Goal: Task Accomplishment & Management: Use online tool/utility

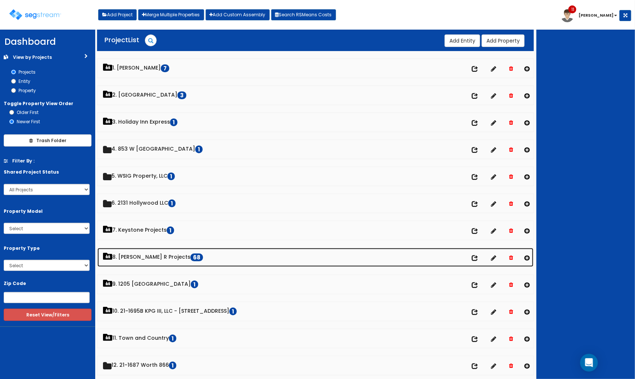
click at [136, 259] on link "8. Paul R Projects 68" at bounding box center [315, 257] width 436 height 19
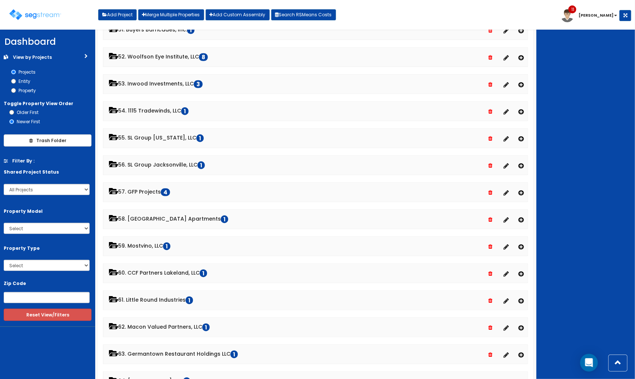
scroll to position [1604, 0]
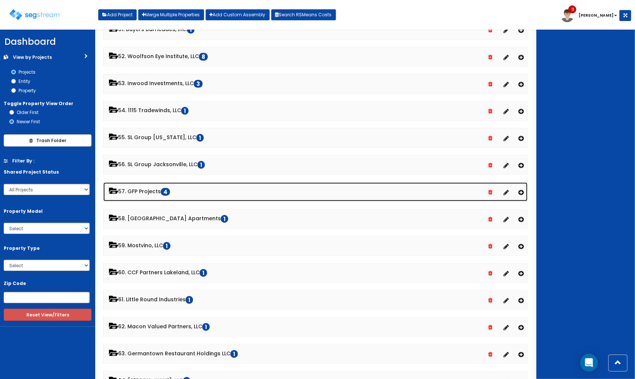
drag, startPoint x: 162, startPoint y: 199, endPoint x: 170, endPoint y: 200, distance: 7.8
click at [163, 199] on link "57. GFP Projects 4" at bounding box center [315, 192] width 424 height 19
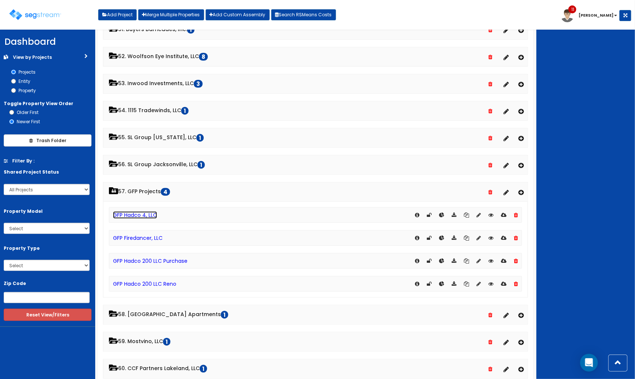
click at [150, 219] on link "GFP Hadco 4, LLC" at bounding box center [135, 214] width 44 height 7
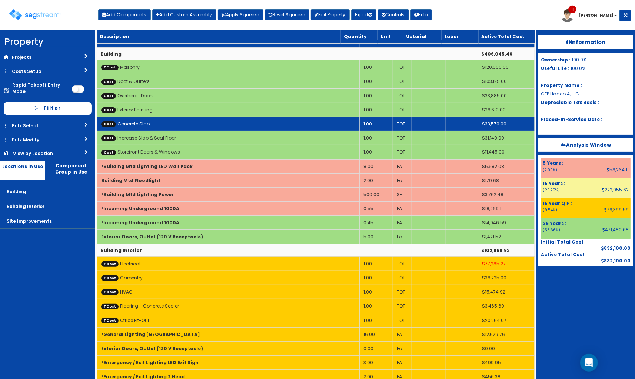
scroll to position [123, 0]
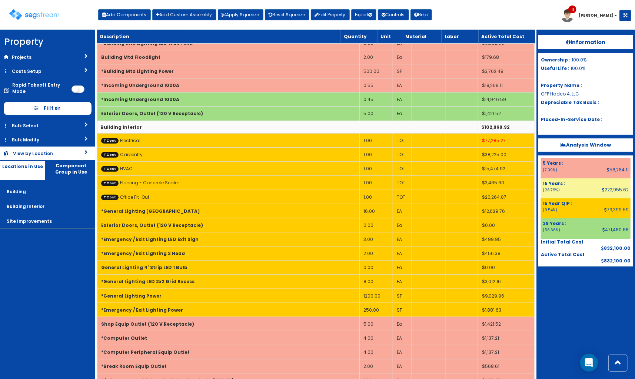
click at [46, 155] on div "View by Location" at bounding box center [39, 153] width 53 height 6
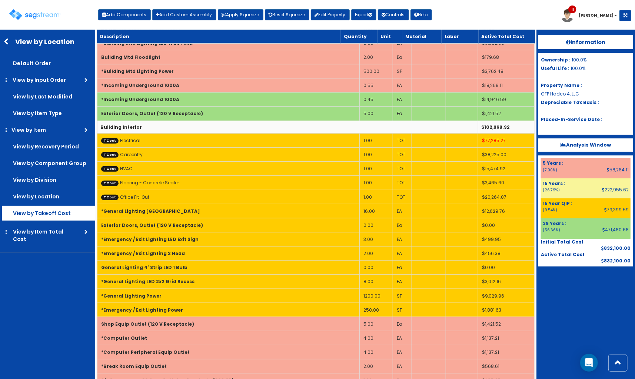
click at [58, 71] on label "View by Takeoff Cost" at bounding box center [48, 63] width 93 height 15
click at [0, 0] on input "View by Takeoff Cost" at bounding box center [0, 0] width 0 height 0
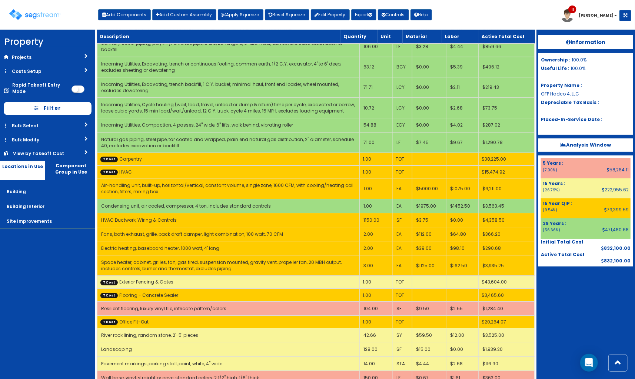
scroll to position [3976, 0]
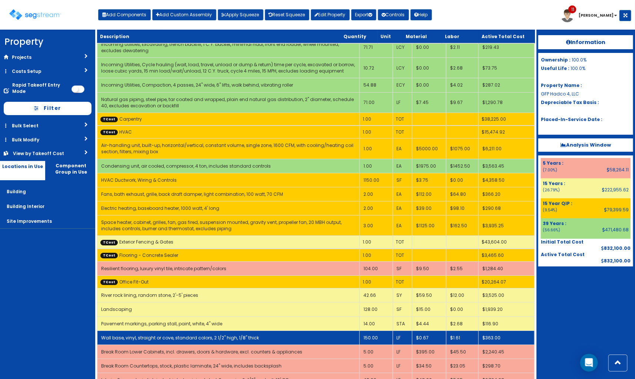
click at [347, 331] on td "Wall base, vinyl, straight or cove, standard colors, 2 1/2" high, 1/8" thick" at bounding box center [228, 338] width 262 height 14
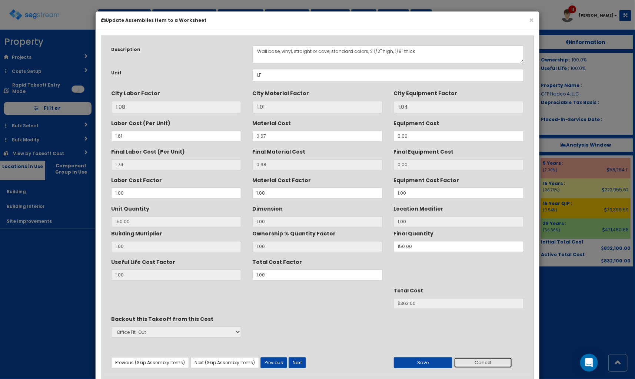
click at [488, 361] on button "Cancel" at bounding box center [483, 362] width 58 height 11
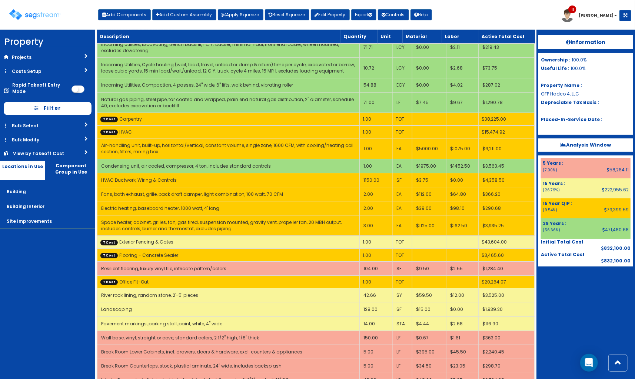
click at [54, 147] on link "View by Takeoff Cost" at bounding box center [47, 154] width 95 height 14
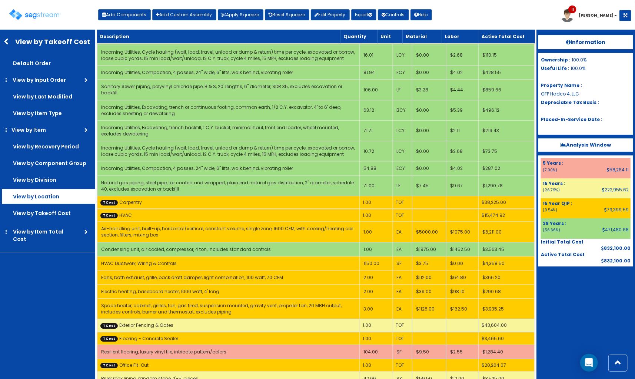
scroll to position [3812, 0]
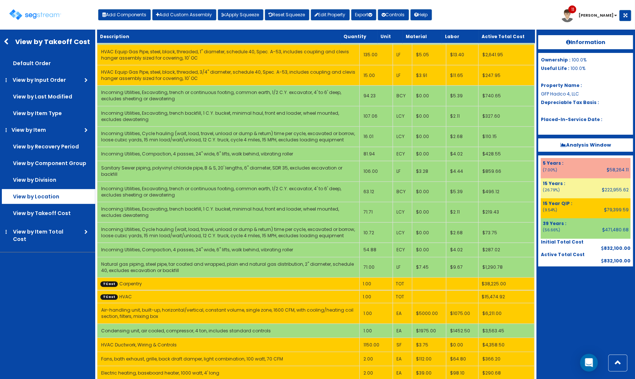
drag, startPoint x: 60, startPoint y: 196, endPoint x: 70, endPoint y: 200, distance: 11.1
click at [60, 71] on label "View by Location" at bounding box center [48, 63] width 93 height 15
click at [0, 0] on input "View by Location" at bounding box center [0, 0] width 0 height 0
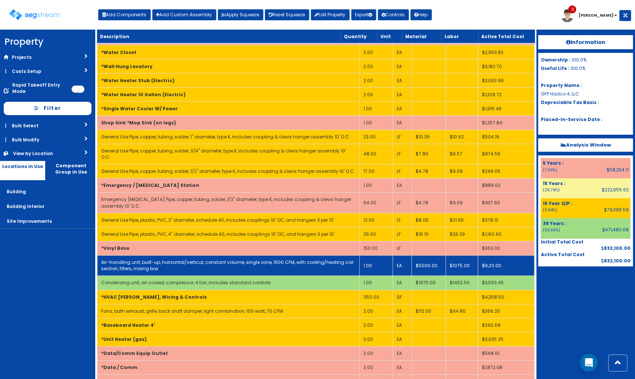
scroll to position [602, 0]
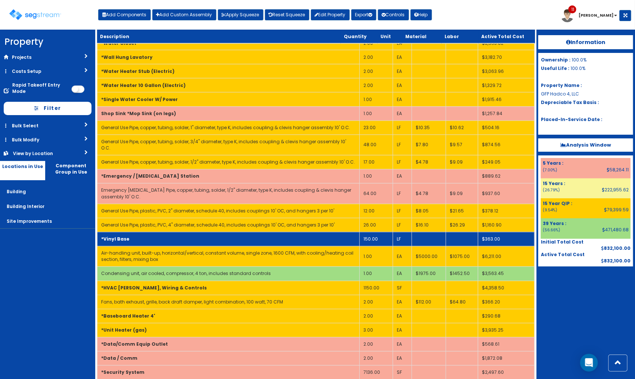
click at [288, 236] on td "*Vinyl Base" at bounding box center [228, 239] width 262 height 14
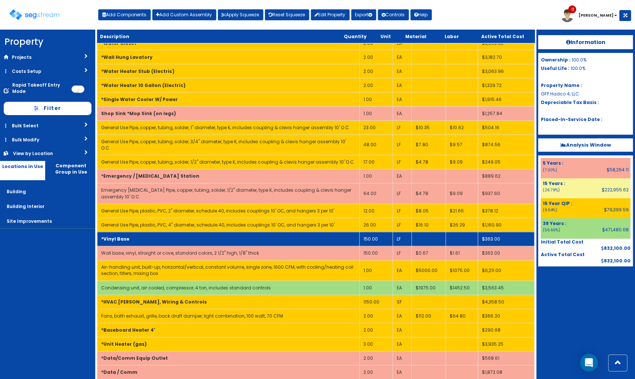
click at [288, 237] on td "*Vinyl Base" at bounding box center [228, 239] width 262 height 14
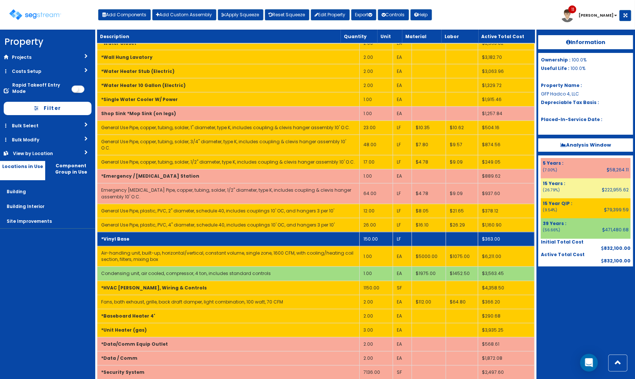
click at [308, 236] on td "*Vinyl Base" at bounding box center [228, 239] width 262 height 14
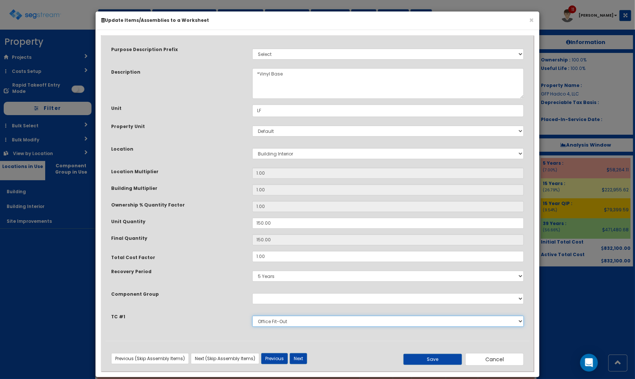
click at [272, 321] on select "Select Masonry Electrical Electrical Service Upgrade Plumbing - Sewer Lateral t…" at bounding box center [387, 321] width 271 height 11
select select "5261403"
click at [252, 316] on select "Select Masonry Electrical Electrical Service Upgrade Plumbing - Sewer Lateral t…" at bounding box center [387, 321] width 271 height 11
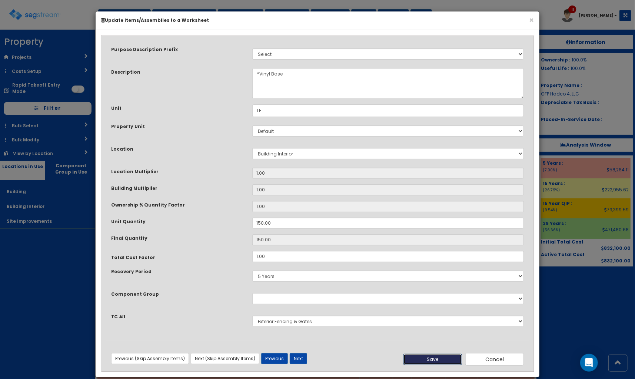
click at [426, 360] on button "Save" at bounding box center [432, 359] width 58 height 11
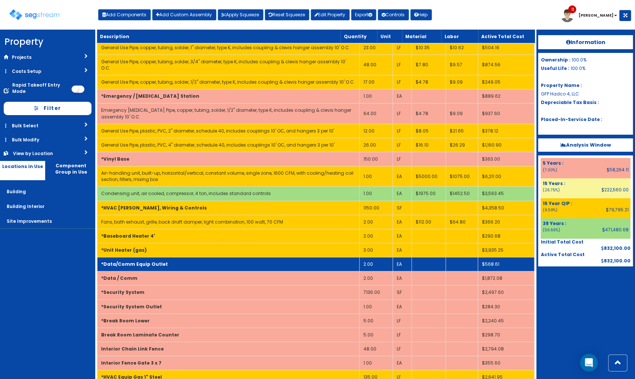
scroll to position [684, 0]
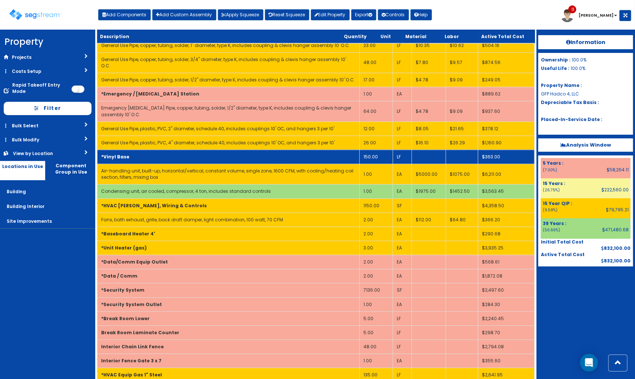
click at [207, 150] on td "*Vinyl Base" at bounding box center [228, 157] width 262 height 14
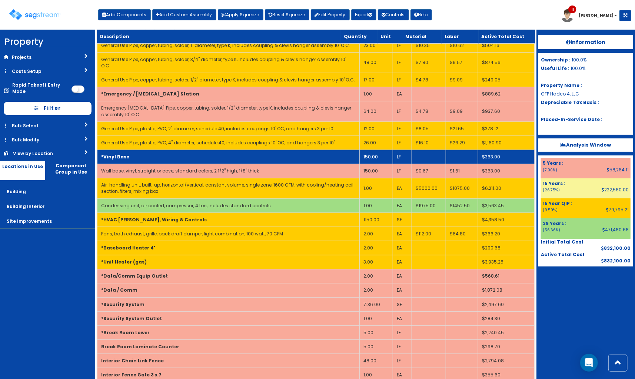
click at [207, 150] on td "*Vinyl Base" at bounding box center [228, 157] width 262 height 14
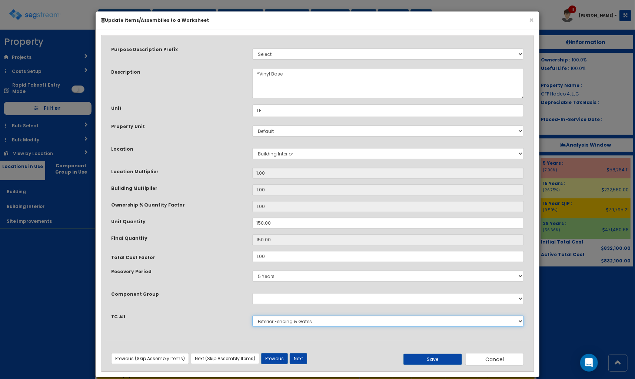
click at [323, 323] on select "Select Masonry Electrical Electrical Service Upgrade Plumbing - Sewer Lateral t…" at bounding box center [387, 321] width 271 height 11
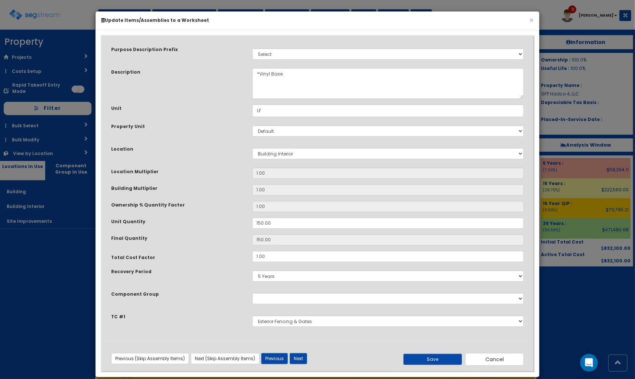
click at [352, 346] on div "Previous (Skip Assembly Items) Next (Skip Assembly Items) Previous Next Save Ca…" at bounding box center [318, 356] width 424 height 30
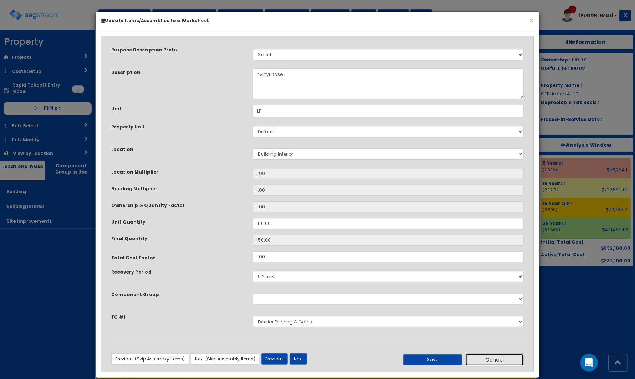
click at [519, 355] on button "Cancel" at bounding box center [494, 360] width 58 height 13
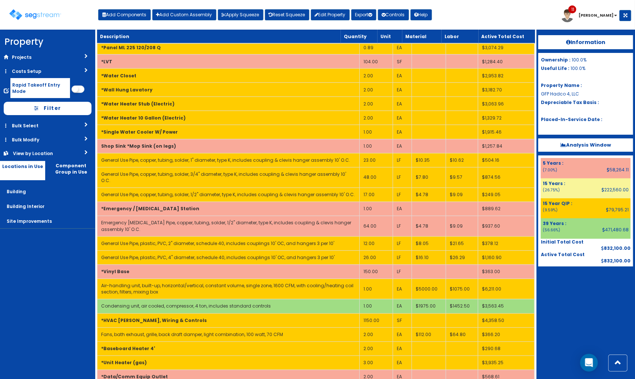
scroll to position [561, 0]
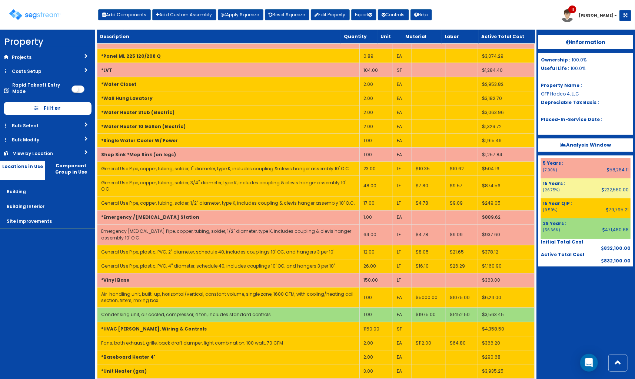
click at [41, 71] on link "Costs Setup" at bounding box center [47, 71] width 95 height 14
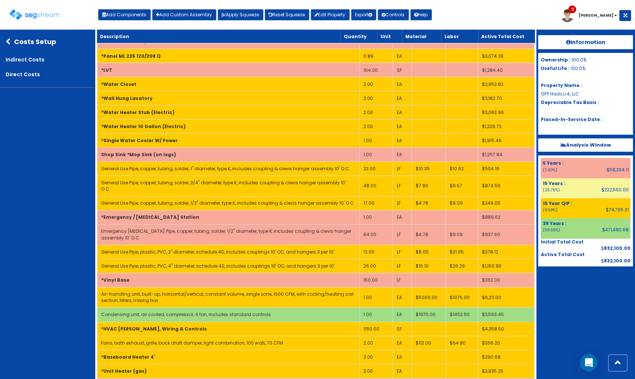
click at [13, 40] on icon at bounding box center [10, 42] width 9 height 7
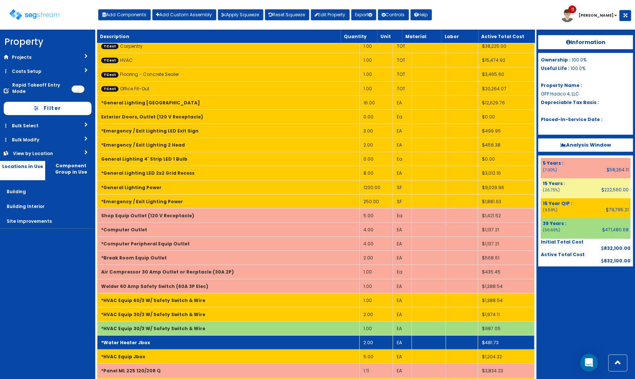
scroll to position [26, 0]
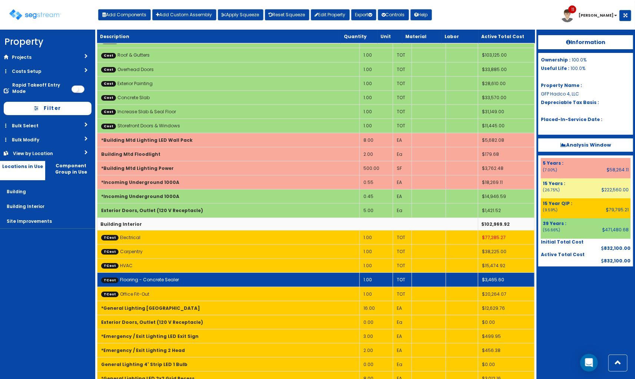
click at [216, 278] on td "TCost Flooring - Concrete Sealer" at bounding box center [228, 280] width 262 height 14
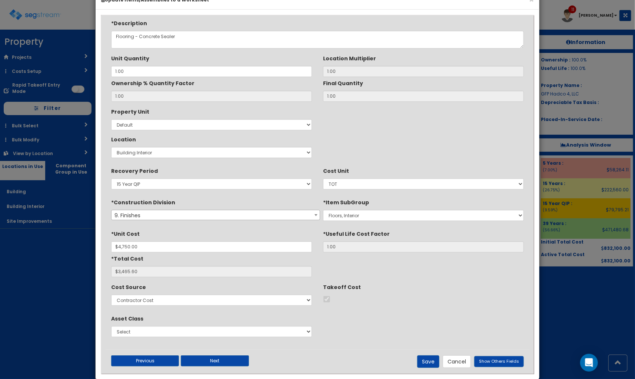
scroll to position [32, 0]
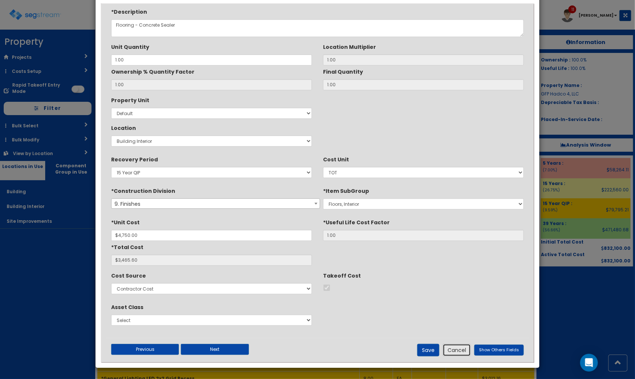
click at [456, 347] on button "Cancel" at bounding box center [456, 350] width 28 height 13
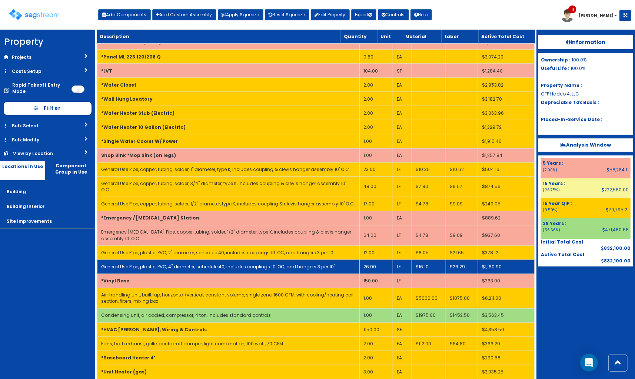
scroll to position [561, 0]
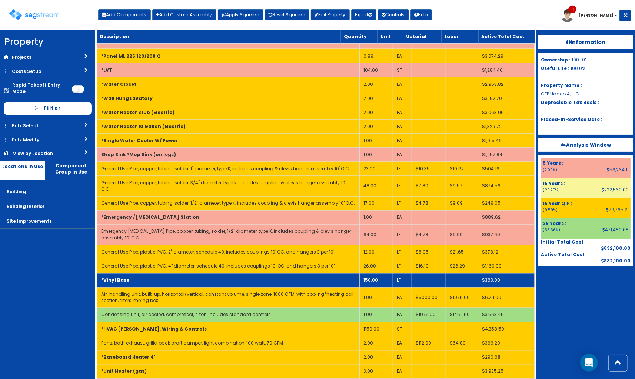
click at [187, 273] on td "*Vinyl Base" at bounding box center [228, 280] width 262 height 14
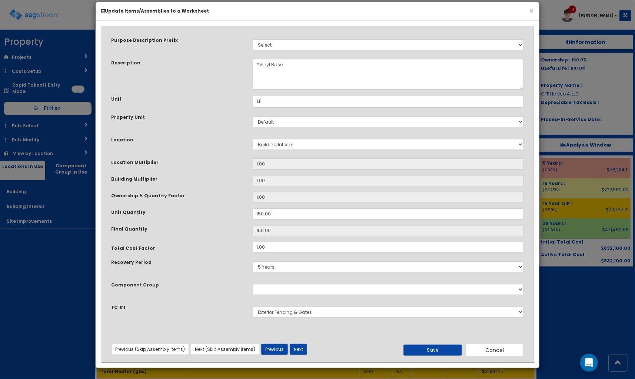
scroll to position [0, 0]
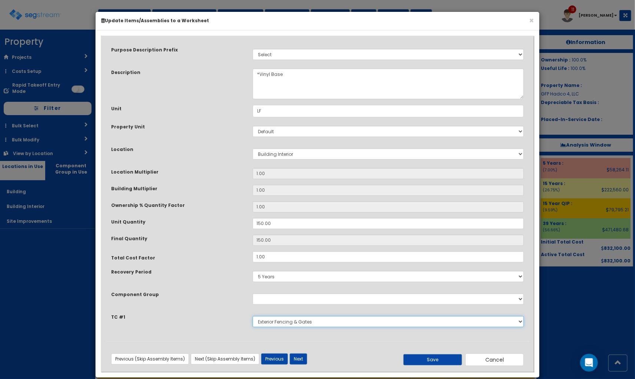
click at [308, 327] on select "Select Masonry Electrical Electrical Service Upgrade Plumbing - Sewer Lateral t…" at bounding box center [388, 321] width 271 height 11
select select "5261404"
click at [253, 316] on select "Select Masonry Electrical Electrical Service Upgrade Plumbing - Sewer Lateral t…" at bounding box center [388, 321] width 271 height 11
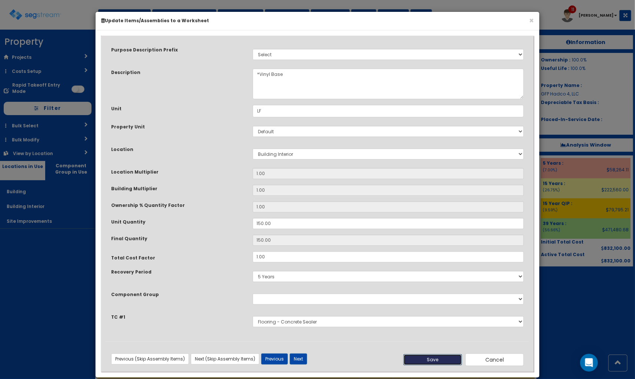
click at [429, 361] on button "Save" at bounding box center [432, 359] width 58 height 11
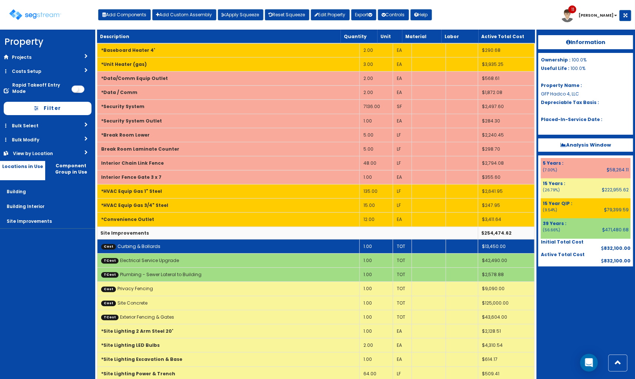
scroll to position [890, 0]
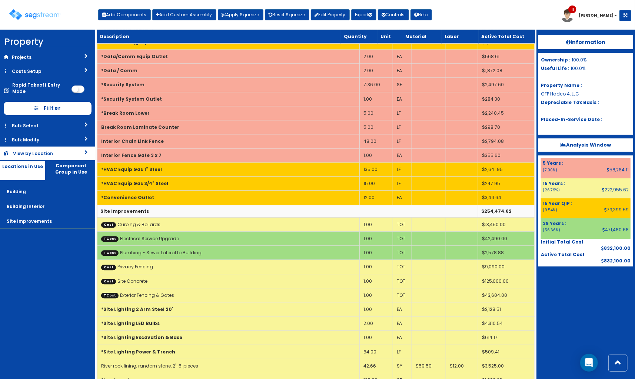
click at [32, 148] on link "View by Location" at bounding box center [47, 154] width 95 height 14
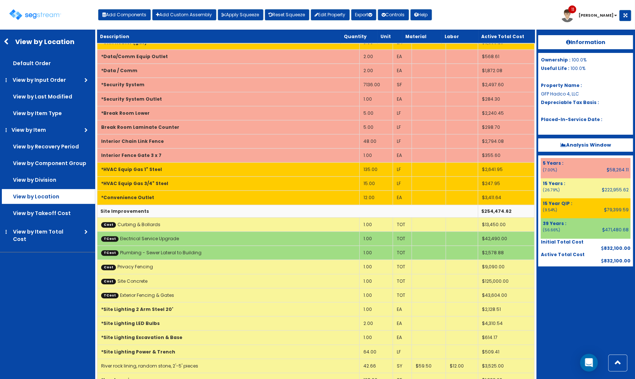
click at [63, 71] on label "View by Location" at bounding box center [48, 63] width 93 height 15
click at [0, 0] on input "View by Location" at bounding box center [0, 0] width 0 height 0
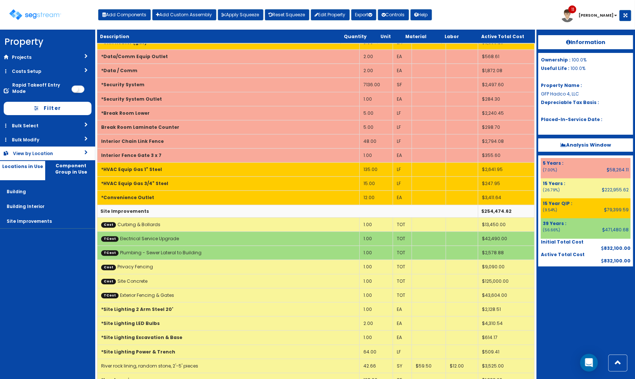
click at [63, 152] on div "View by Location" at bounding box center [39, 153] width 53 height 6
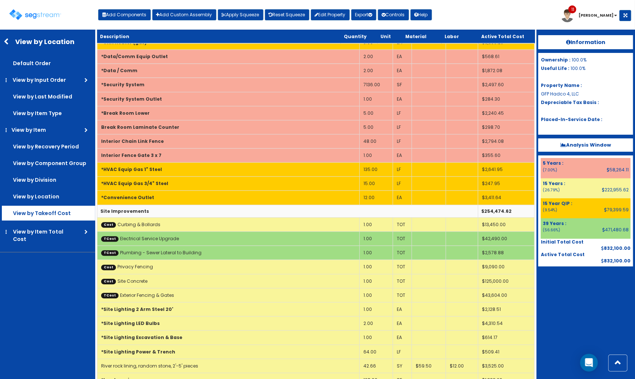
click at [58, 71] on label "View by Takeoff Cost" at bounding box center [48, 63] width 93 height 15
click at [0, 0] on input "View by Takeoff Cost" at bounding box center [0, 0] width 0 height 0
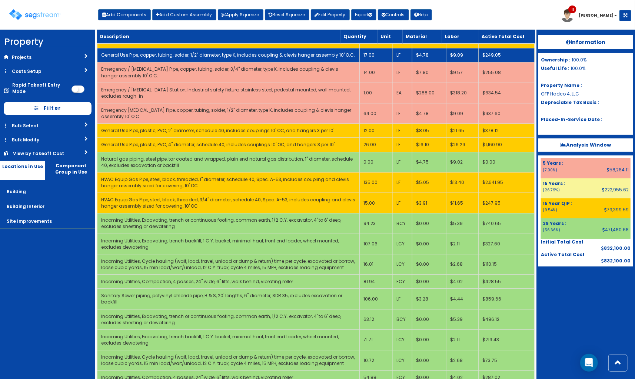
scroll to position [3729, 0]
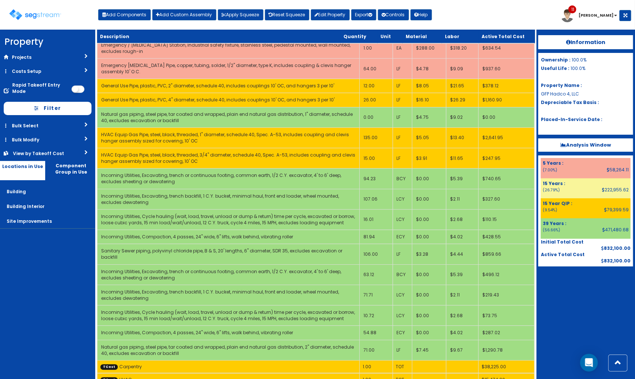
click at [58, 149] on link "View by Takeoff Cost" at bounding box center [47, 154] width 95 height 14
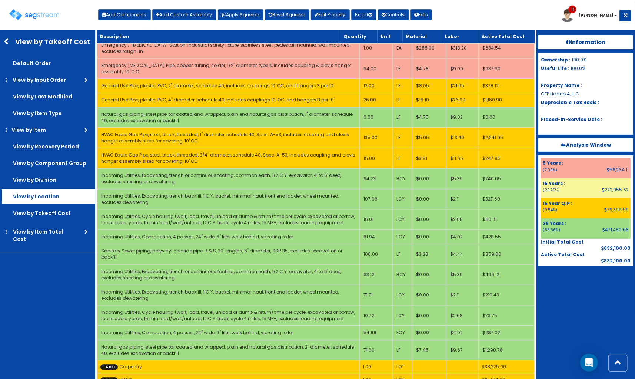
click at [57, 71] on label "View by Location" at bounding box center [48, 63] width 93 height 15
click at [0, 0] on input "View by Location" at bounding box center [0, 0] width 0 height 0
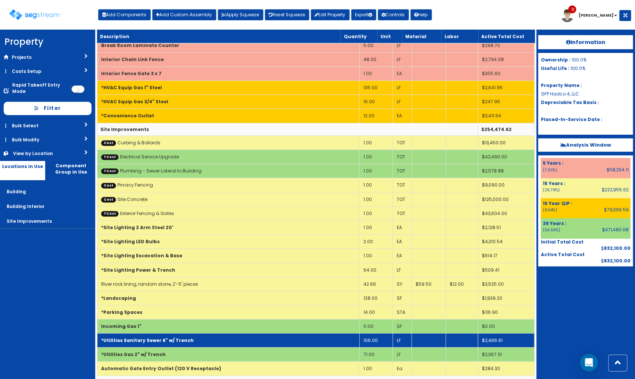
scroll to position [972, 0]
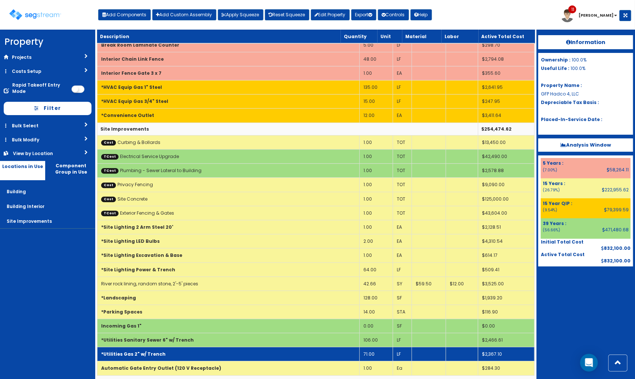
click at [185, 349] on td "*Utilities Gas 2" w/ Trench" at bounding box center [228, 354] width 262 height 14
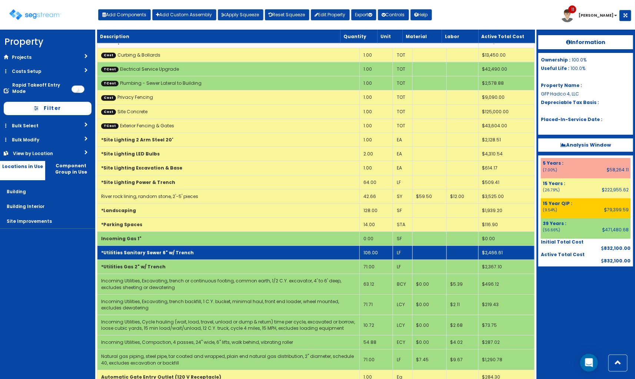
scroll to position [1068, 0]
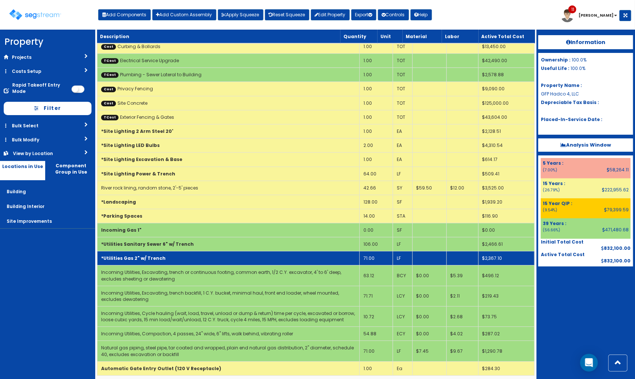
click at [194, 256] on td "*Utilities Gas 2" w/ Trench" at bounding box center [228, 258] width 262 height 14
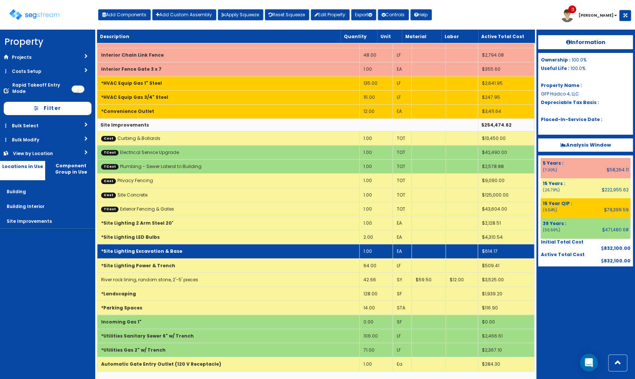
scroll to position [972, 0]
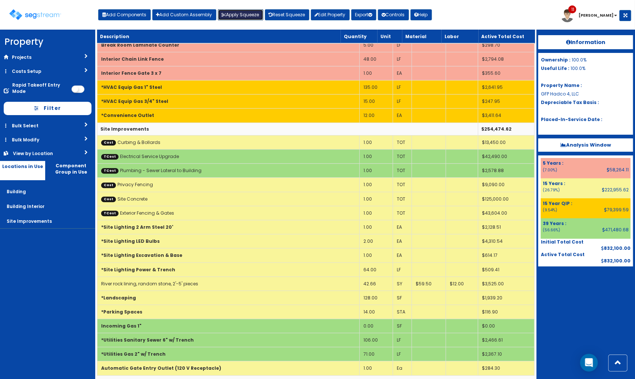
click at [234, 14] on button "Apply Squeeze" at bounding box center [241, 14] width 46 height 11
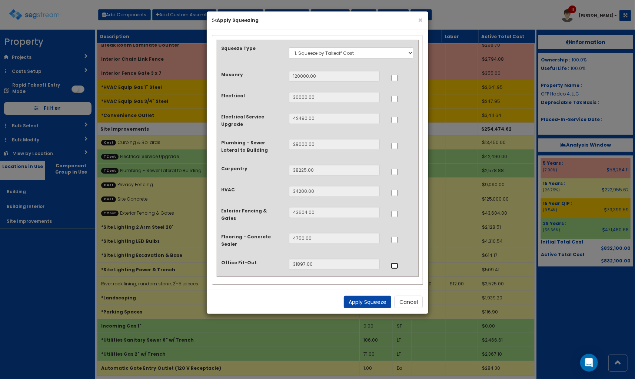
click at [392, 263] on input "..." at bounding box center [394, 266] width 7 height 6
checkbox input "true"
drag, startPoint x: 397, startPoint y: 194, endPoint x: 398, endPoint y: 189, distance: 4.9
click at [398, 194] on input "..." at bounding box center [394, 193] width 7 height 6
checkbox input "true"
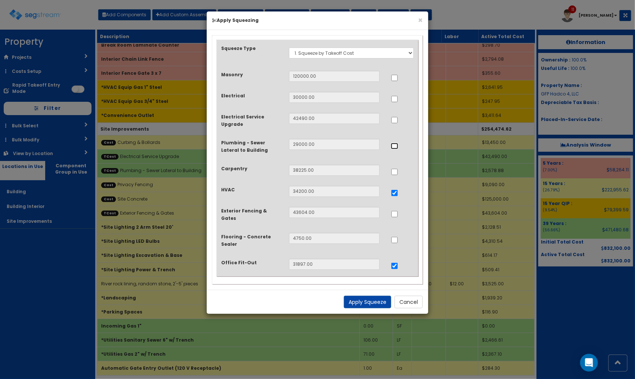
click at [394, 145] on input "..." at bounding box center [394, 146] width 7 height 6
checkbox input "true"
click at [396, 97] on input "..." at bounding box center [394, 99] width 7 height 6
checkbox input "true"
click at [371, 296] on button "Apply Squeeze" at bounding box center [367, 302] width 47 height 13
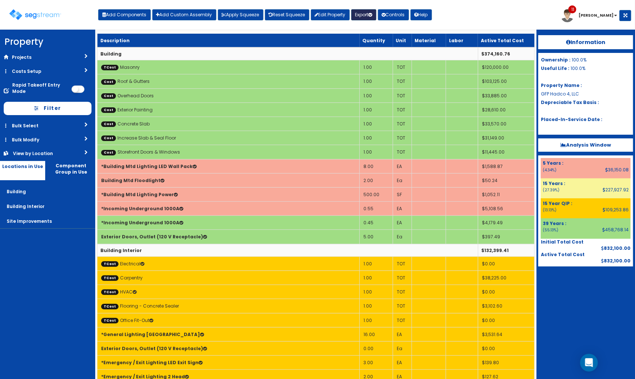
click at [358, 13] on button "Export" at bounding box center [363, 14] width 25 height 11
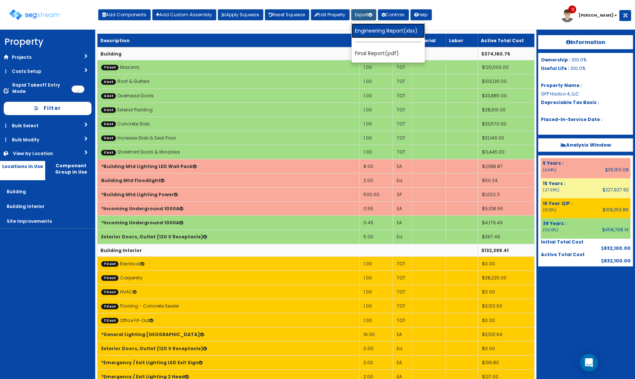
click at [381, 34] on link "Engineering Report(xlsx)" at bounding box center [387, 30] width 73 height 15
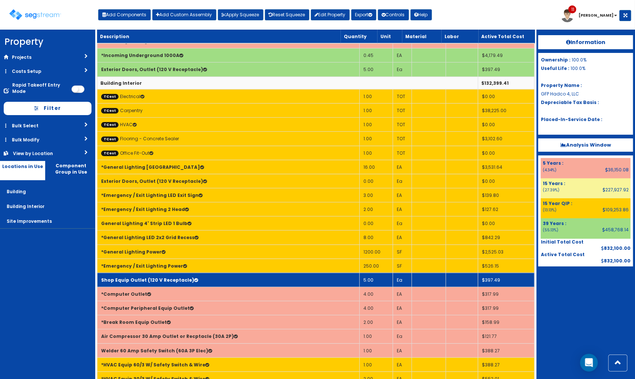
scroll to position [164, 0]
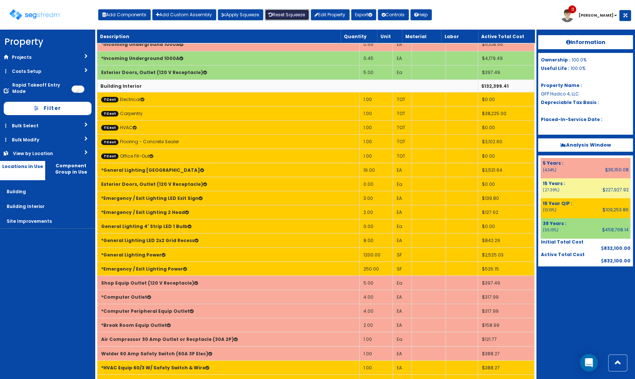
click at [294, 11] on link "Reset Squeeze" at bounding box center [287, 14] width 44 height 11
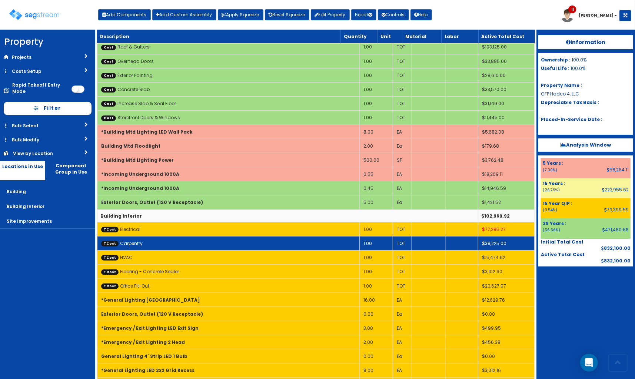
scroll to position [82, 0]
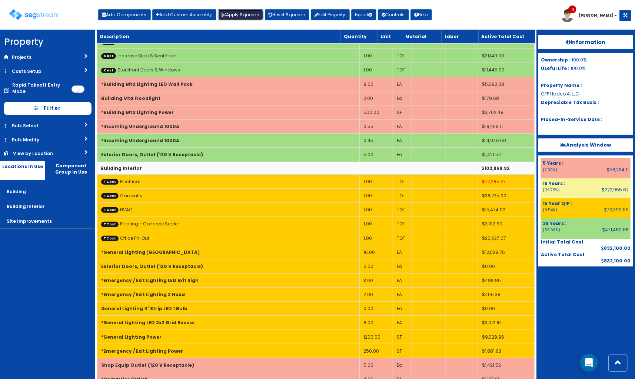
click at [246, 11] on button "Apply Squeeze" at bounding box center [241, 14] width 46 height 11
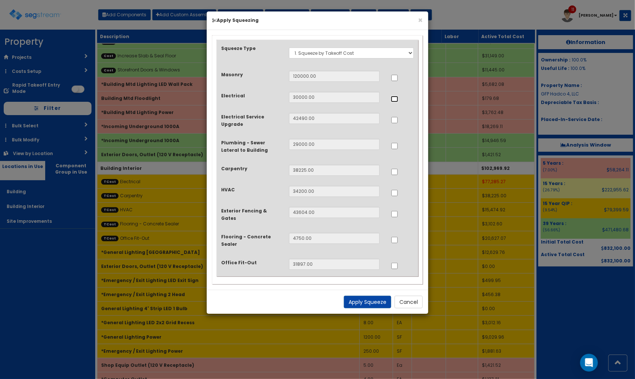
click at [391, 98] on input "..." at bounding box center [394, 99] width 7 height 6
checkbox input "true"
click at [398, 147] on input "..." at bounding box center [394, 146] width 7 height 6
checkbox input "true"
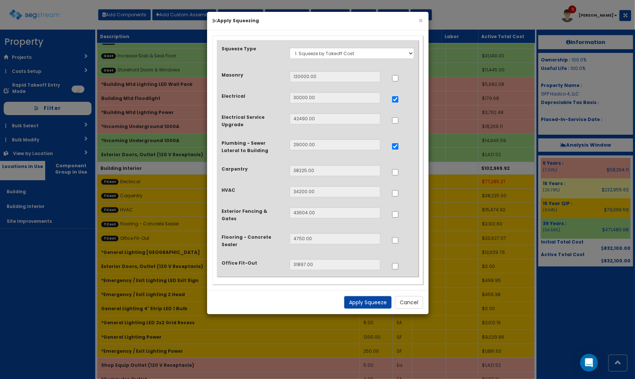
click at [395, 190] on label at bounding box center [394, 192] width 7 height 7
click at [395, 195] on input "..." at bounding box center [394, 193] width 7 height 6
checkbox input "true"
click at [371, 301] on button "Apply Squeeze" at bounding box center [367, 302] width 47 height 13
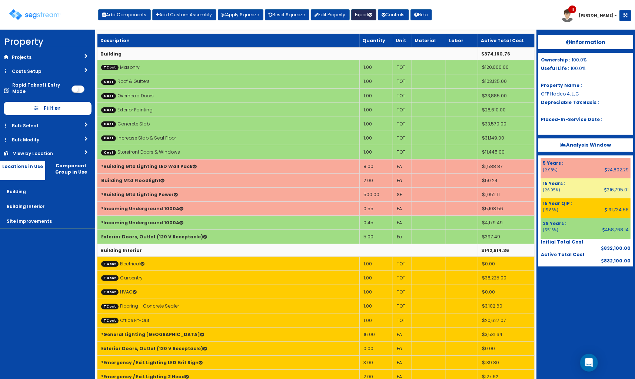
click at [362, 12] on button "Export" at bounding box center [363, 14] width 25 height 11
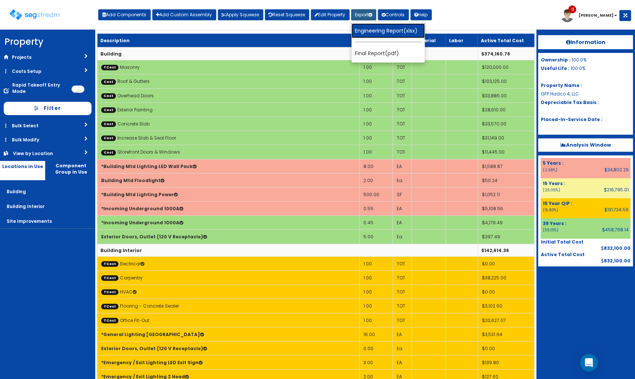
click at [378, 34] on link "Engineering Report(xlsx)" at bounding box center [387, 30] width 73 height 15
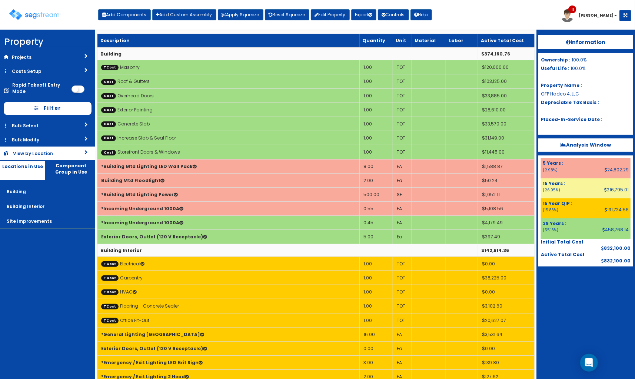
click at [51, 151] on div "View by Location" at bounding box center [39, 153] width 53 height 6
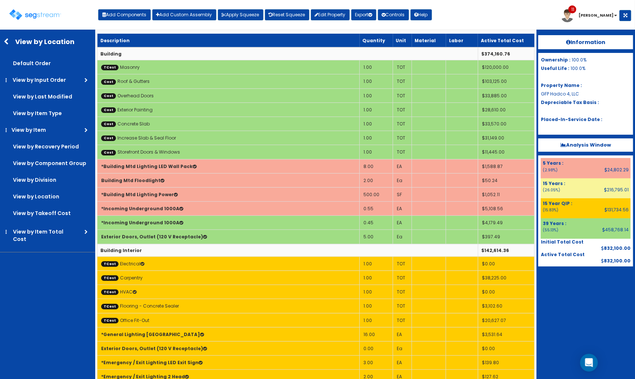
drag, startPoint x: 60, startPoint y: 208, endPoint x: 108, endPoint y: 207, distance: 47.8
click at [60, 71] on label "View by Takeoff Cost" at bounding box center [48, 63] width 93 height 15
click at [0, 0] on input "View by Takeoff Cost" at bounding box center [0, 0] width 0 height 0
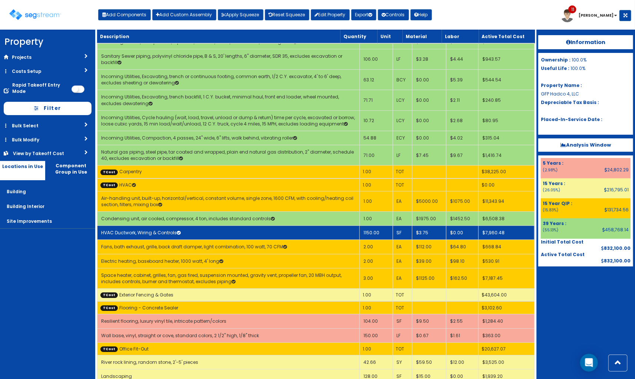
scroll to position [4015, 0]
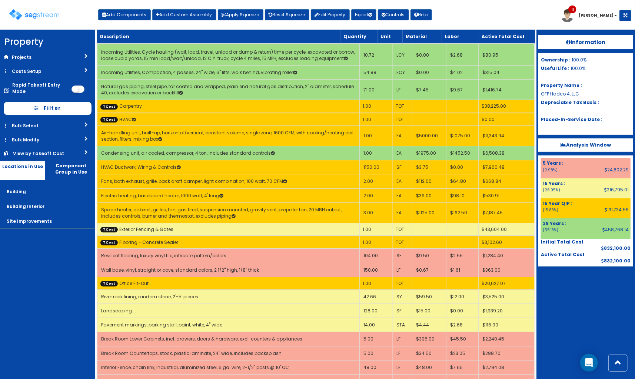
drag, startPoint x: 69, startPoint y: 301, endPoint x: 79, endPoint y: 293, distance: 12.7
click at [72, 301] on nav "Property DB Projects Recent Properties [STREET_ADDRESS] [STREET_ADDRESS] [STREE…" at bounding box center [47, 205] width 95 height 350
click at [44, 150] on div "View by Takeoff Cost" at bounding box center [39, 153] width 53 height 6
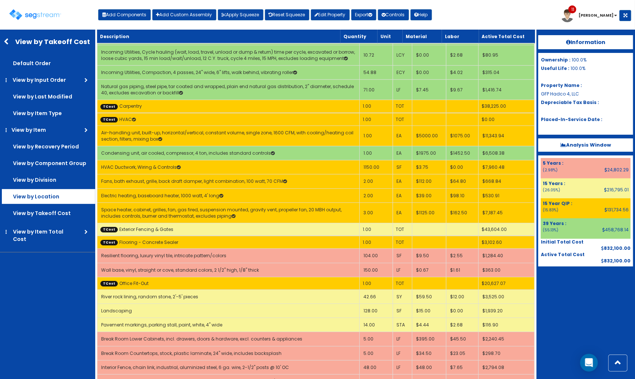
click at [64, 71] on label "View by Location" at bounding box center [48, 63] width 93 height 15
click at [0, 0] on input "View by Location" at bounding box center [0, 0] width 0 height 0
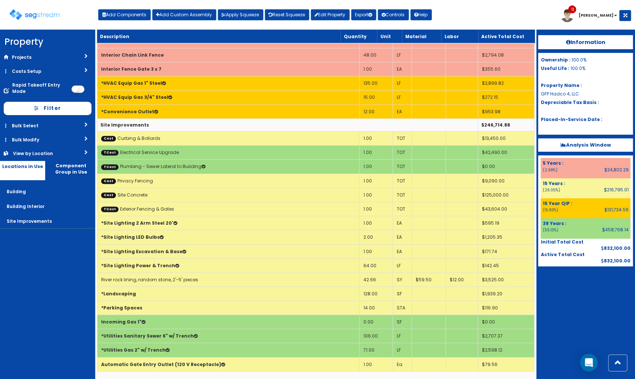
scroll to position [979, 0]
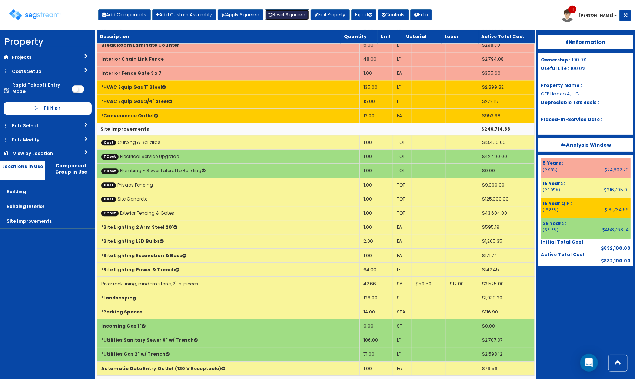
click at [273, 14] on link "Reset Squeeze" at bounding box center [287, 14] width 44 height 11
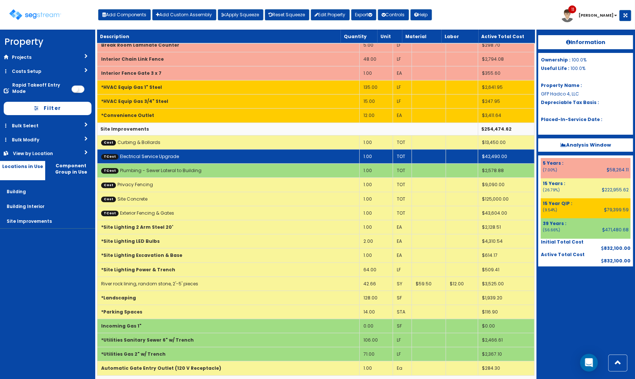
scroll to position [808, 0]
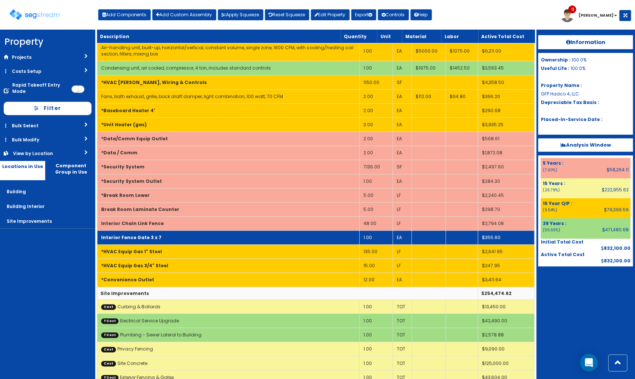
click at [187, 231] on td "Interior Fence Gate 3 x 7" at bounding box center [228, 238] width 262 height 14
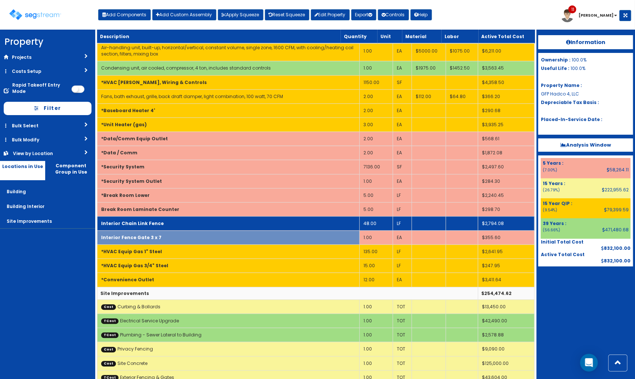
click at [187, 216] on td "Interior Chain Link Fence" at bounding box center [228, 223] width 262 height 14
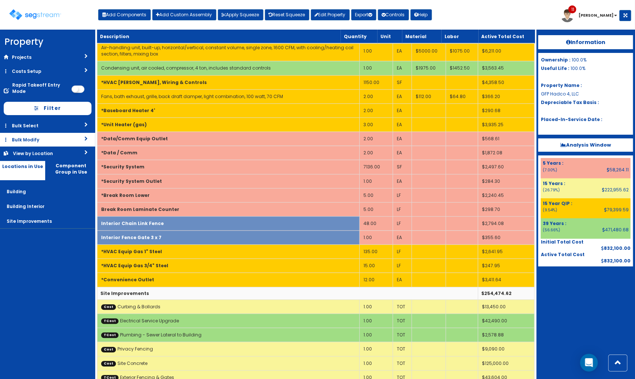
click at [61, 144] on link "Bulk Modify" at bounding box center [47, 140] width 95 height 14
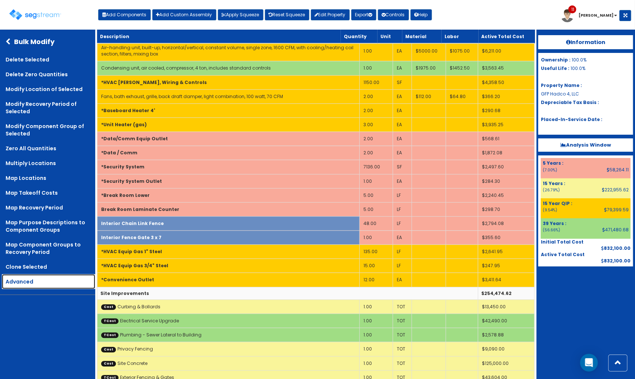
click at [33, 282] on link "Advanced" at bounding box center [48, 281] width 93 height 15
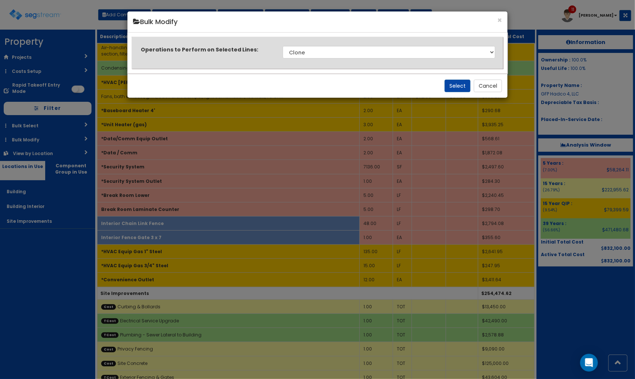
click at [504, 84] on div "Select Cancel" at bounding box center [317, 86] width 380 height 24
click at [475, 89] on button "Cancel" at bounding box center [488, 86] width 28 height 13
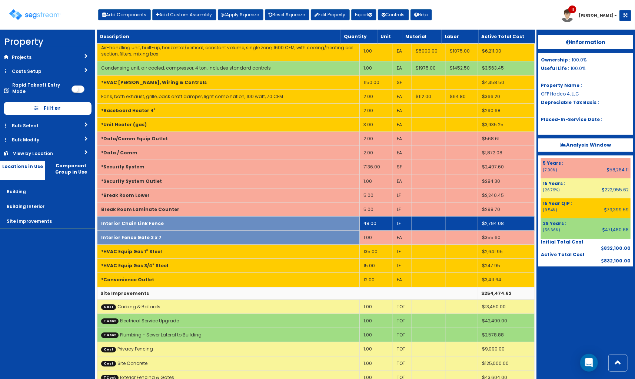
click at [261, 221] on td "Interior Chain Link Fence" at bounding box center [228, 223] width 262 height 14
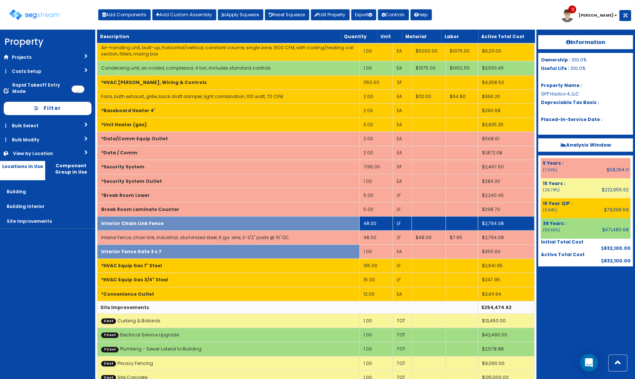
click at [261, 221] on td "Interior Chain Link Fence" at bounding box center [228, 223] width 262 height 14
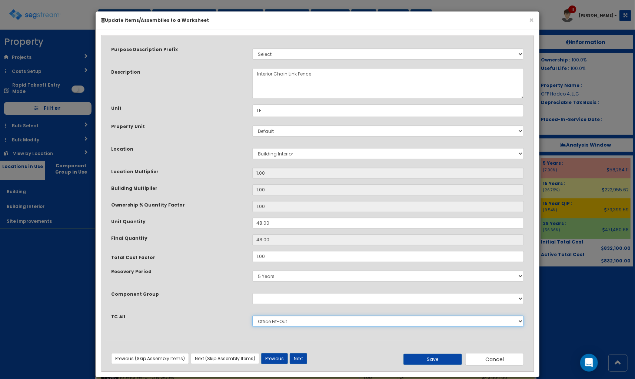
click at [290, 323] on select "Select Masonry Electrical Electrical Service Upgrade Plumbing - Sewer Lateral t…" at bounding box center [387, 321] width 271 height 11
select select "5261403"
click at [252, 316] on select "Select Masonry Electrical Electrical Service Upgrade Plumbing - Sewer Lateral t…" at bounding box center [387, 321] width 271 height 11
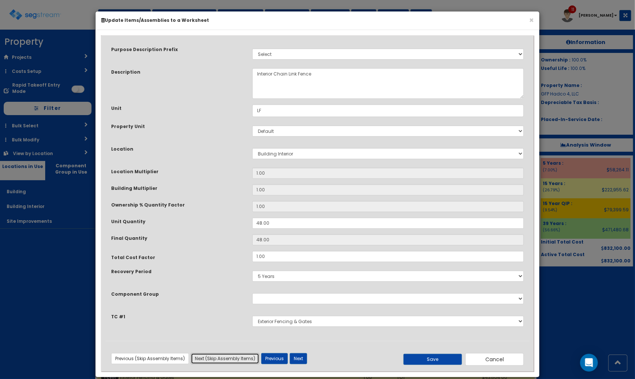
click at [228, 356] on button "Next (Skip Assembly Items)" at bounding box center [225, 358] width 68 height 11
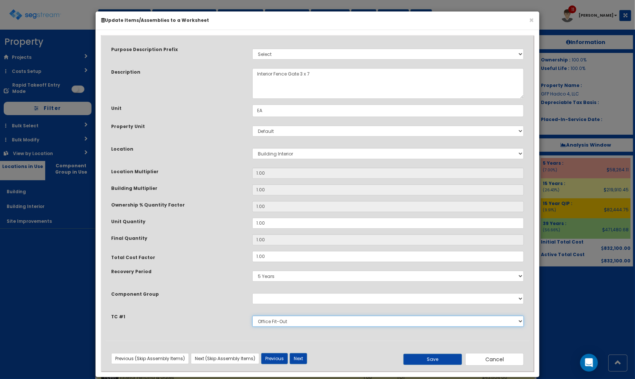
click at [307, 320] on select "Select Masonry Electrical Electrical Service Upgrade Plumbing - Sewer Lateral t…" at bounding box center [387, 321] width 271 height 11
select select "5261403"
click at [252, 316] on select "Select Masonry Electrical Electrical Service Upgrade Plumbing - Sewer Lateral t…" at bounding box center [387, 321] width 271 height 11
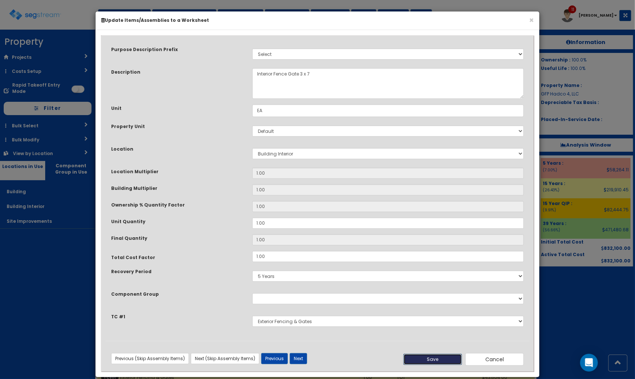
click at [418, 360] on button "Save" at bounding box center [432, 359] width 58 height 11
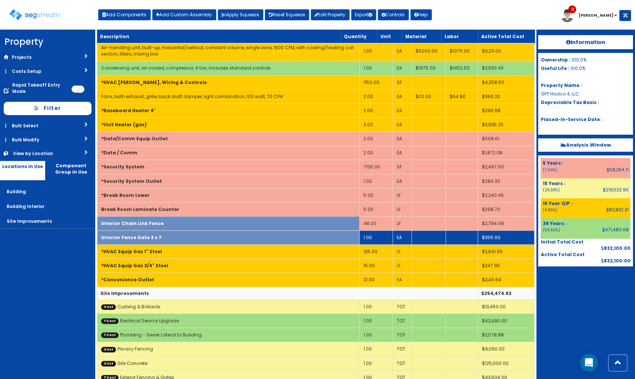
click at [295, 234] on td "Interior Fence Gate 3 x 7" at bounding box center [228, 238] width 262 height 14
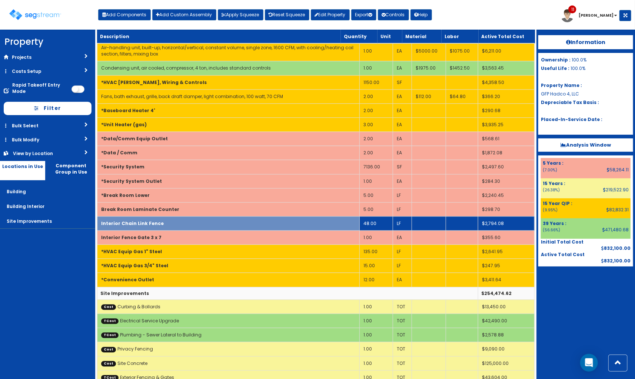
click at [292, 221] on td "Interior Chain Link Fence" at bounding box center [228, 223] width 262 height 14
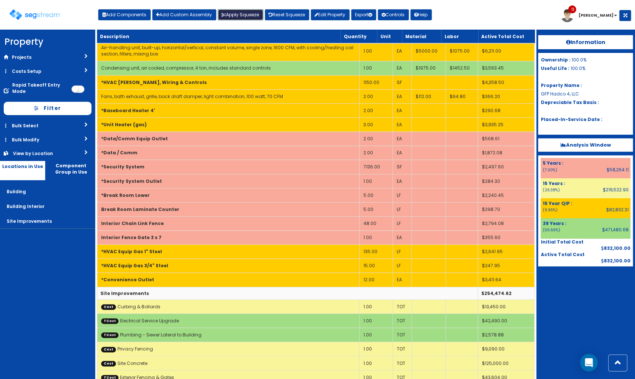
click at [252, 15] on button "Apply Squeeze" at bounding box center [241, 14] width 46 height 11
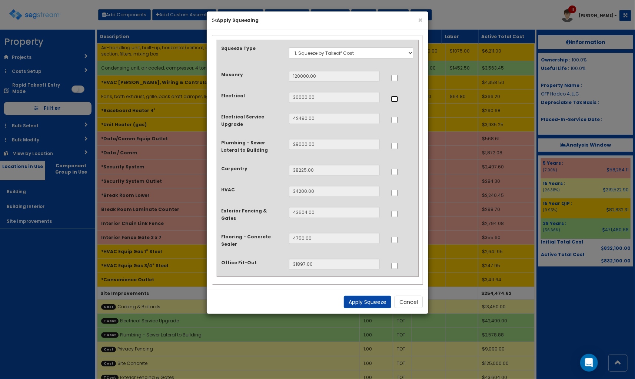
click at [394, 96] on input "..." at bounding box center [394, 99] width 7 height 6
checkbox input "true"
click at [395, 142] on label at bounding box center [394, 144] width 7 height 7
click at [397, 147] on input "..." at bounding box center [394, 146] width 7 height 6
checkbox input "true"
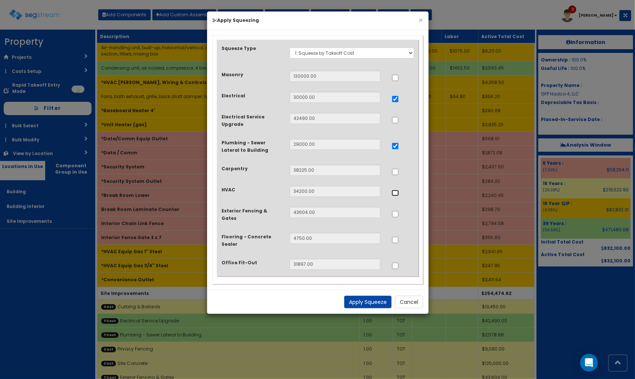
click at [396, 191] on input "..." at bounding box center [394, 193] width 7 height 6
checkbox input "true"
click at [354, 298] on button "Apply Squeeze" at bounding box center [367, 302] width 47 height 13
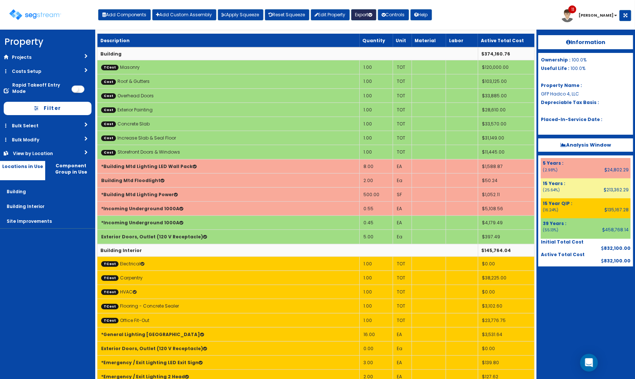
click at [360, 16] on button "Export" at bounding box center [363, 14] width 25 height 11
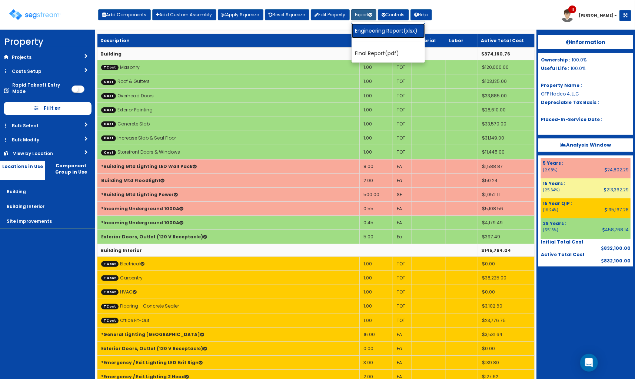
click at [380, 35] on link "Engineering Report(xlsx)" at bounding box center [387, 30] width 73 height 15
